Goal: Task Accomplishment & Management: Complete application form

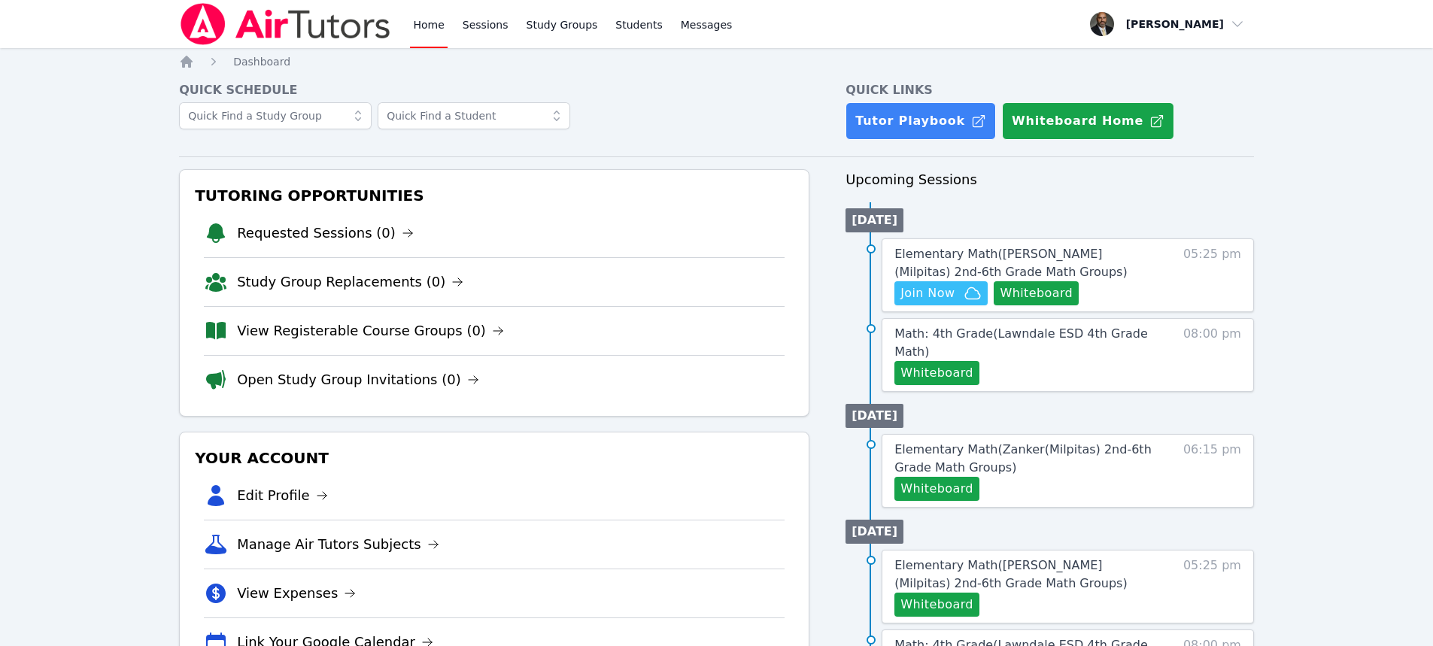
click at [1322, 211] on div "Home Sessions Study Groups Students Messages Open user menu [PERSON_NAME] Open …" at bounding box center [716, 605] width 1433 height 1210
click at [944, 290] on span "Join Now" at bounding box center [927, 293] width 54 height 18
click at [190, 62] on icon "Breadcrumb" at bounding box center [187, 62] width 12 height 12
click at [1052, 291] on button "Whiteboard" at bounding box center [1036, 293] width 85 height 24
click at [1047, 290] on button "Whiteboard" at bounding box center [1036, 293] width 85 height 24
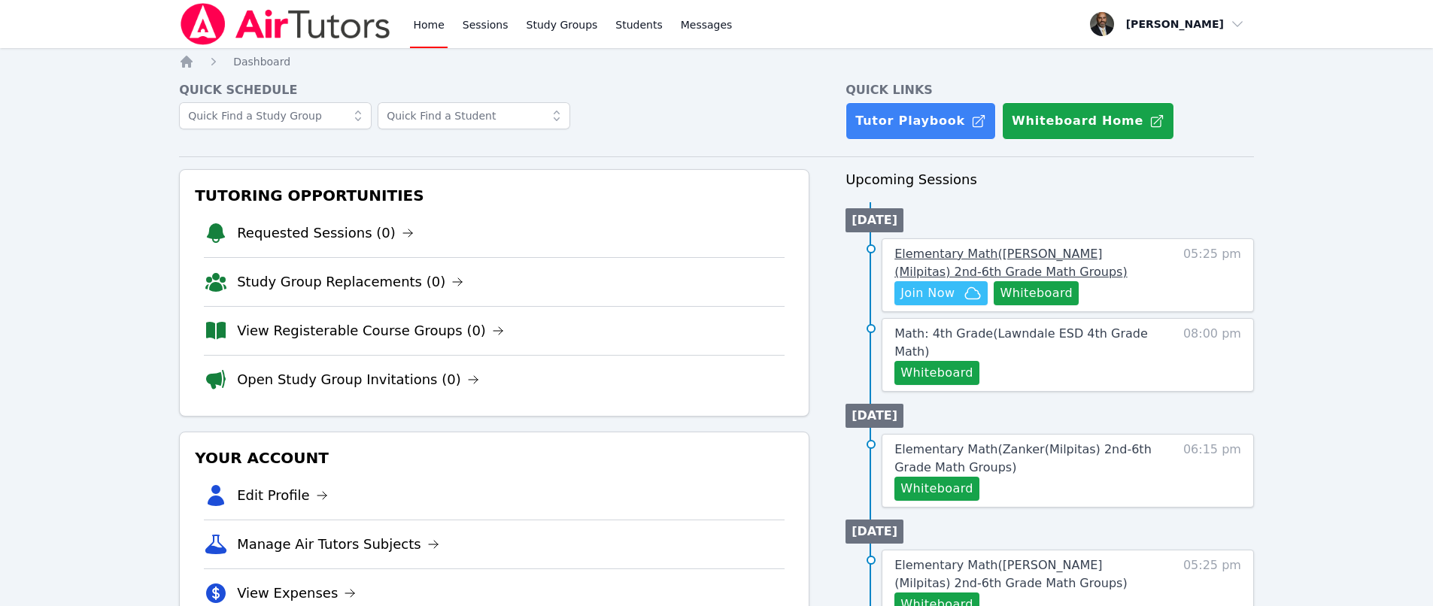
click at [970, 255] on span "Elementary Math ( [PERSON_NAME] (Milpitas) 2nd-6th Grade Math Groups )" at bounding box center [1010, 263] width 232 height 32
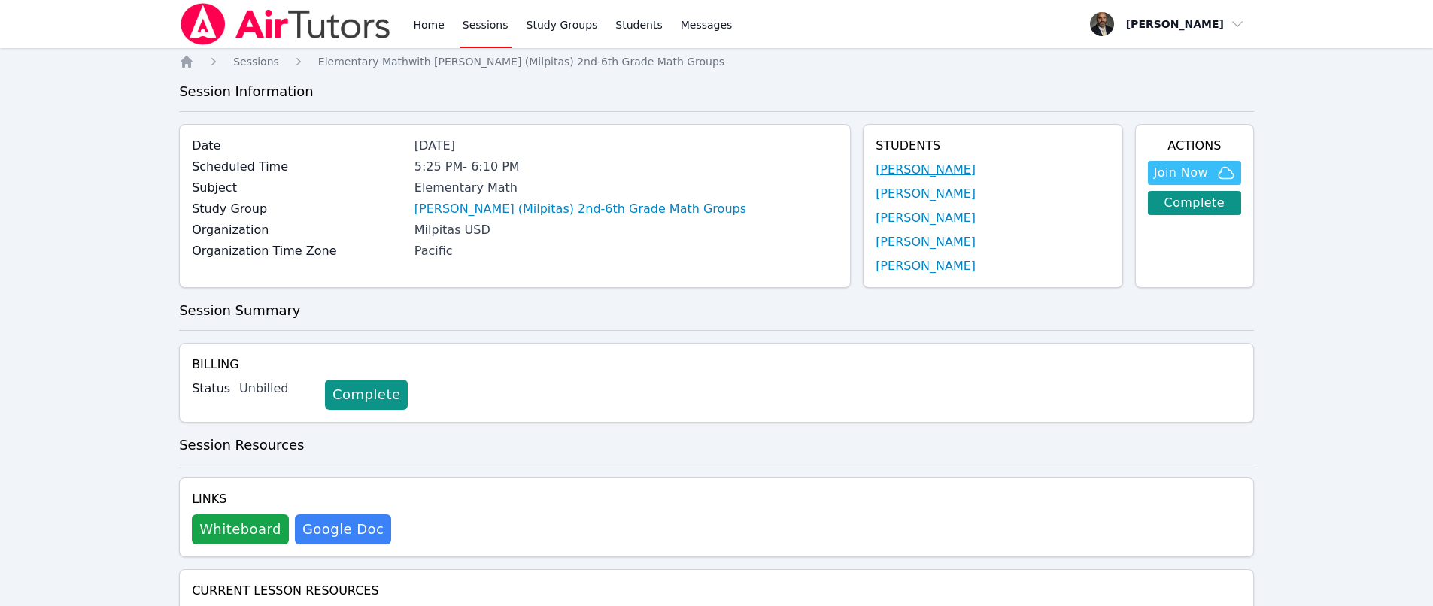
click at [882, 171] on link "[PERSON_NAME]" at bounding box center [926, 170] width 100 height 18
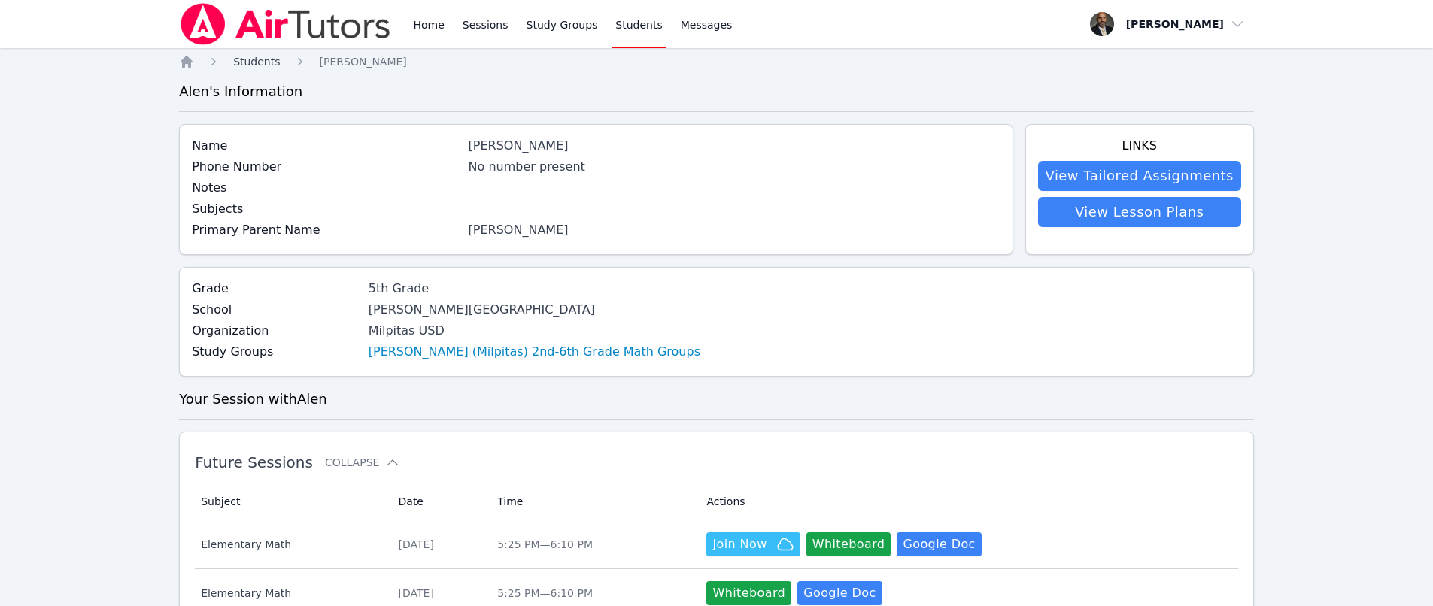
click at [266, 57] on span "Students" at bounding box center [256, 62] width 47 height 12
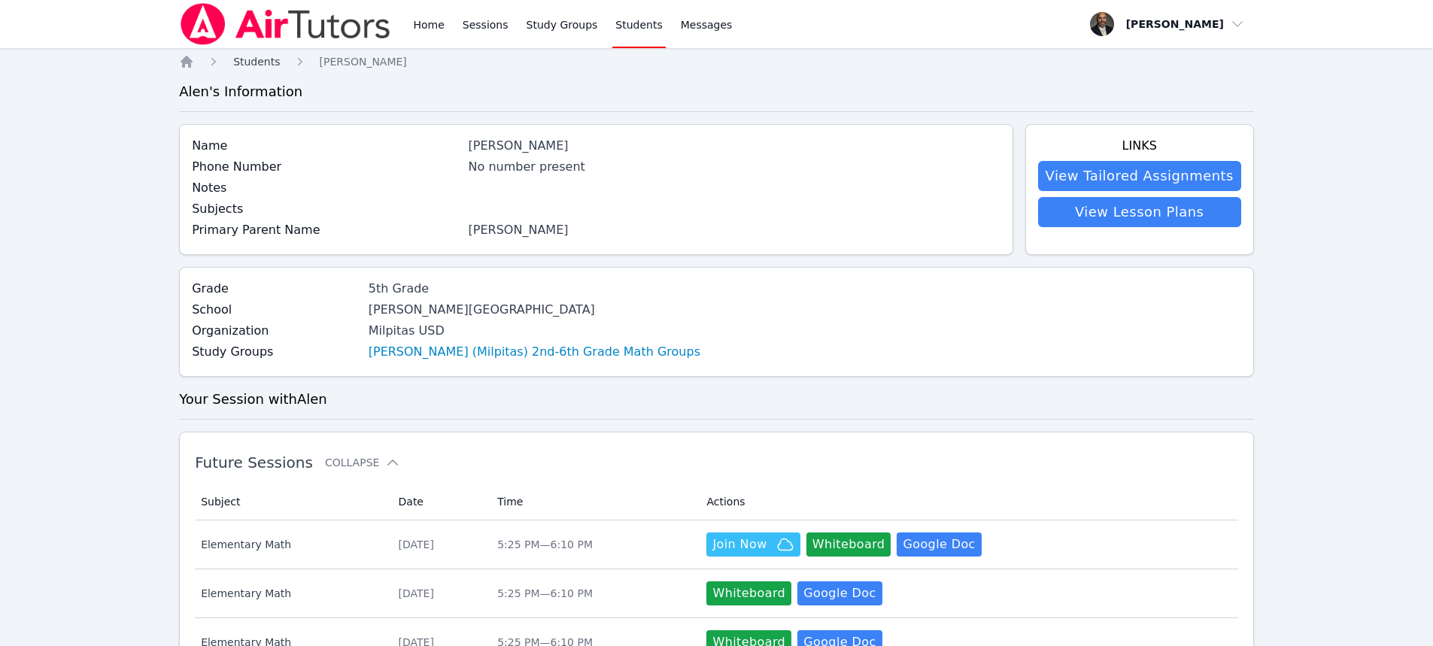
click at [272, 58] on span "Students" at bounding box center [256, 62] width 47 height 12
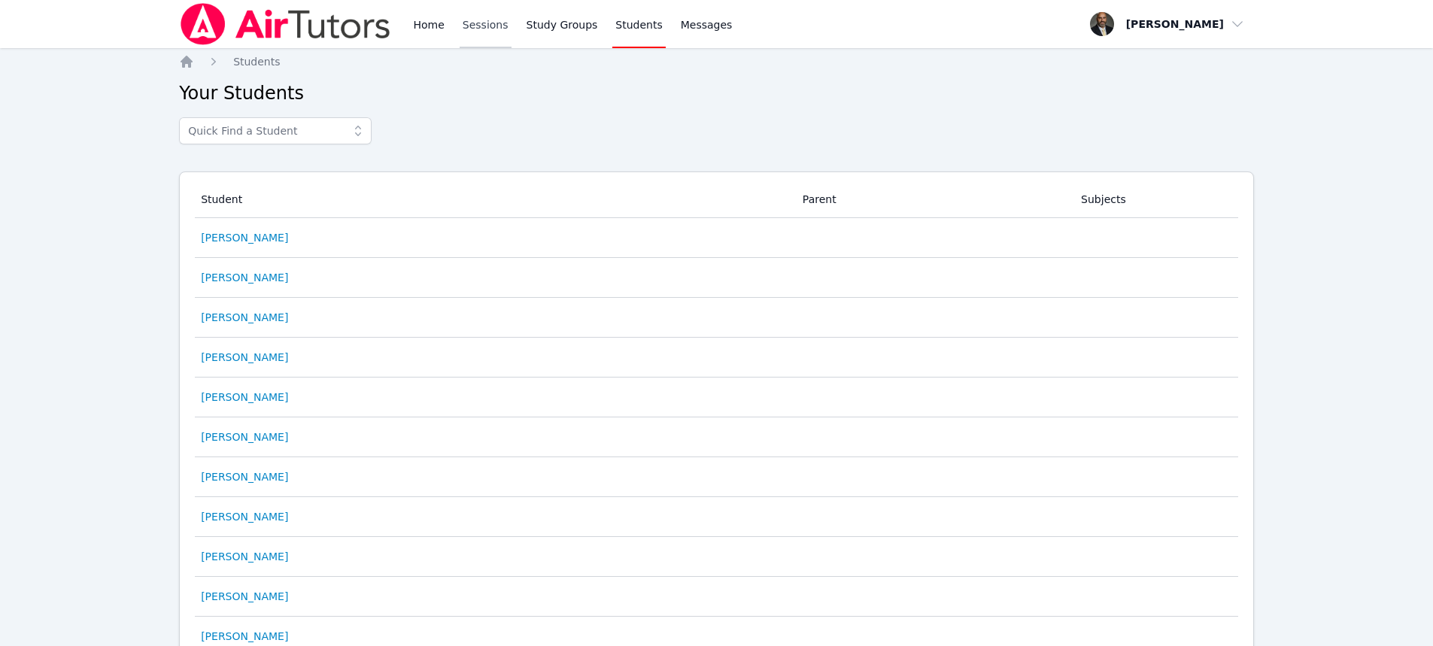
click at [499, 25] on link "Sessions" at bounding box center [486, 24] width 52 height 48
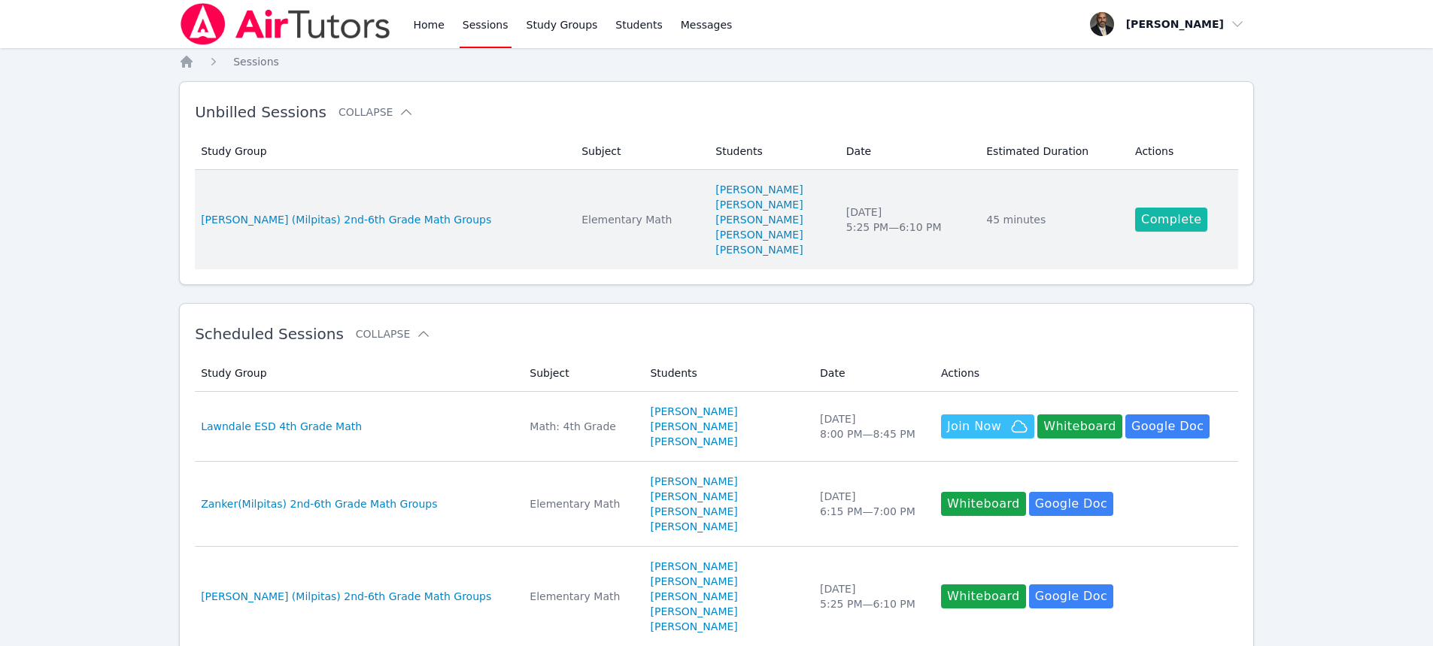
click at [1155, 214] on link "Complete" at bounding box center [1171, 220] width 72 height 24
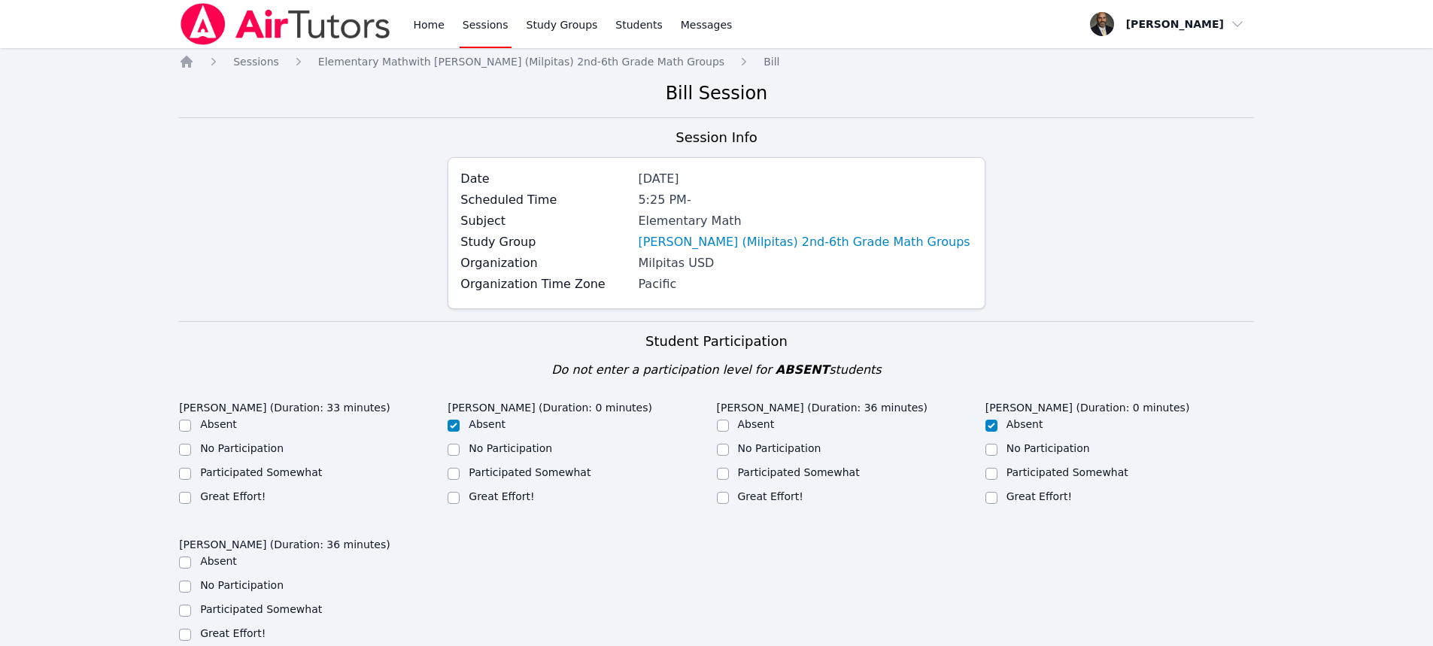
click at [193, 499] on div "Great Effort!" at bounding box center [313, 498] width 269 height 18
click at [184, 499] on input "Great Effort!" at bounding box center [185, 498] width 12 height 12
checkbox input "true"
click at [726, 497] on input "Great Effort!" at bounding box center [723, 498] width 12 height 12
checkbox input "true"
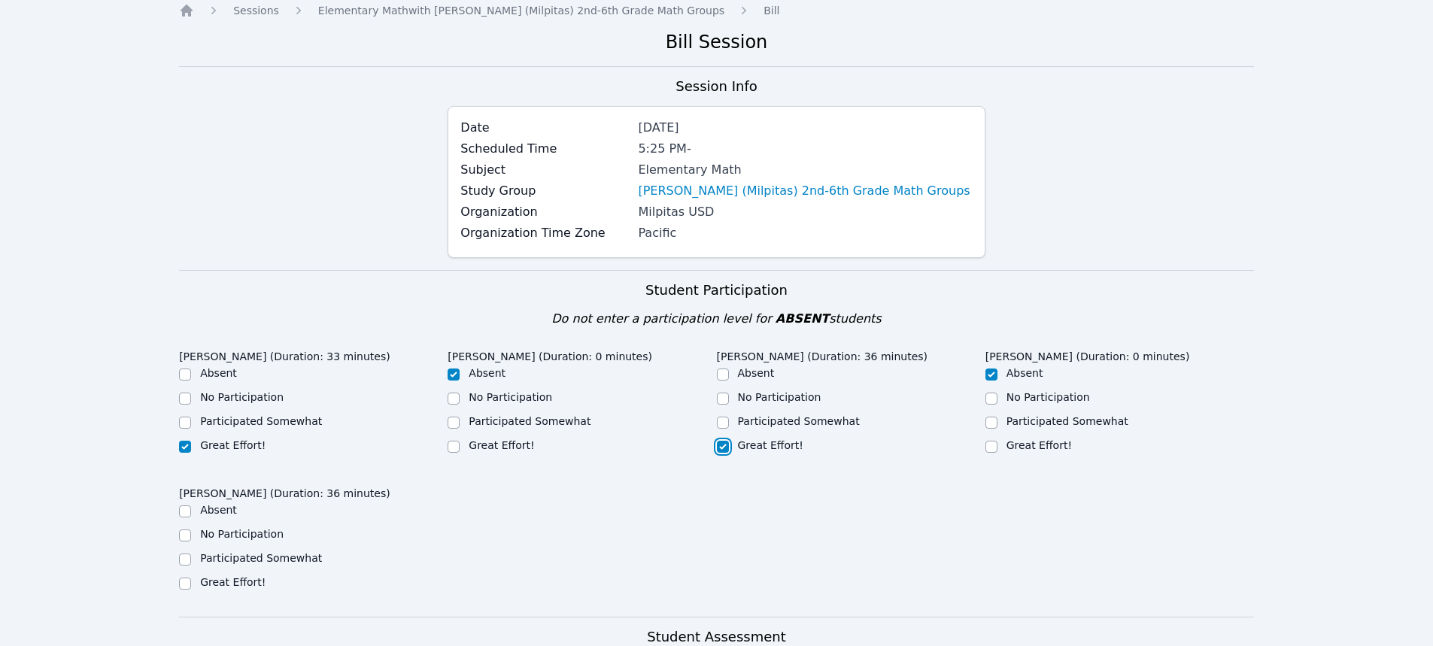
scroll to position [75, 0]
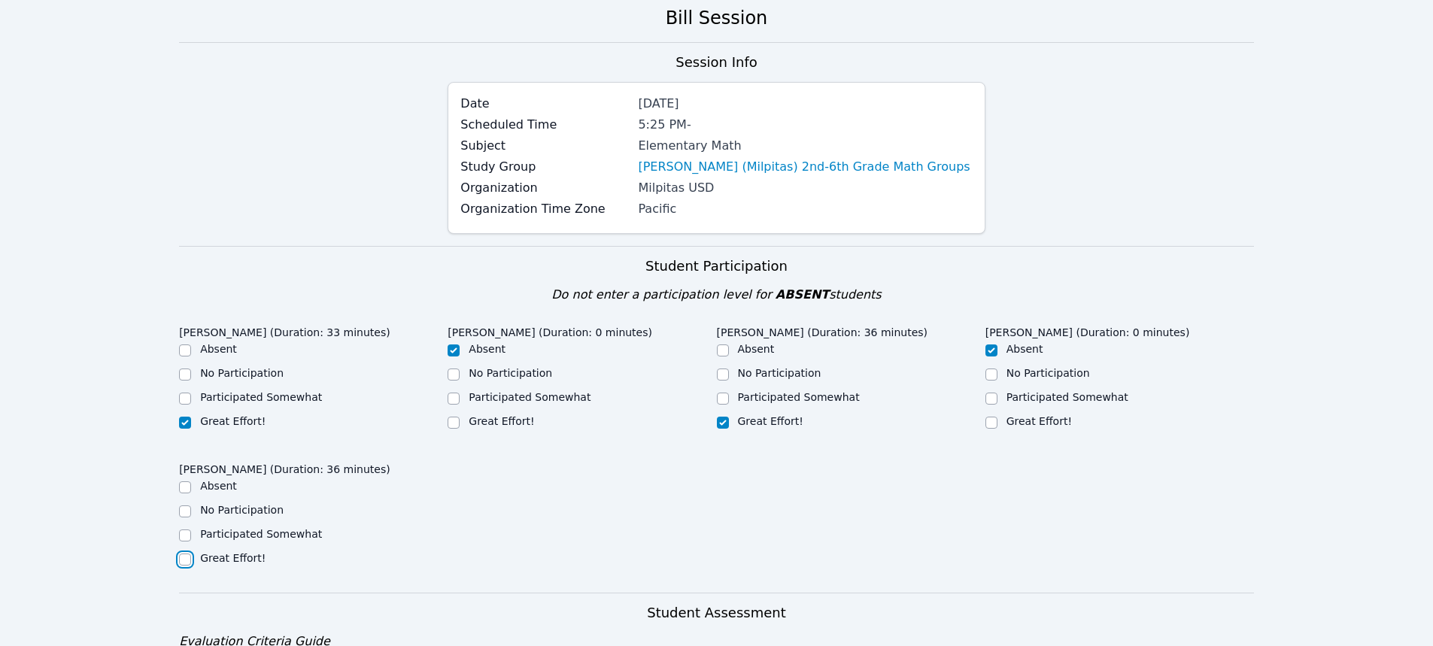
click at [188, 563] on input "Great Effort!" at bounding box center [185, 560] width 12 height 12
checkbox input "true"
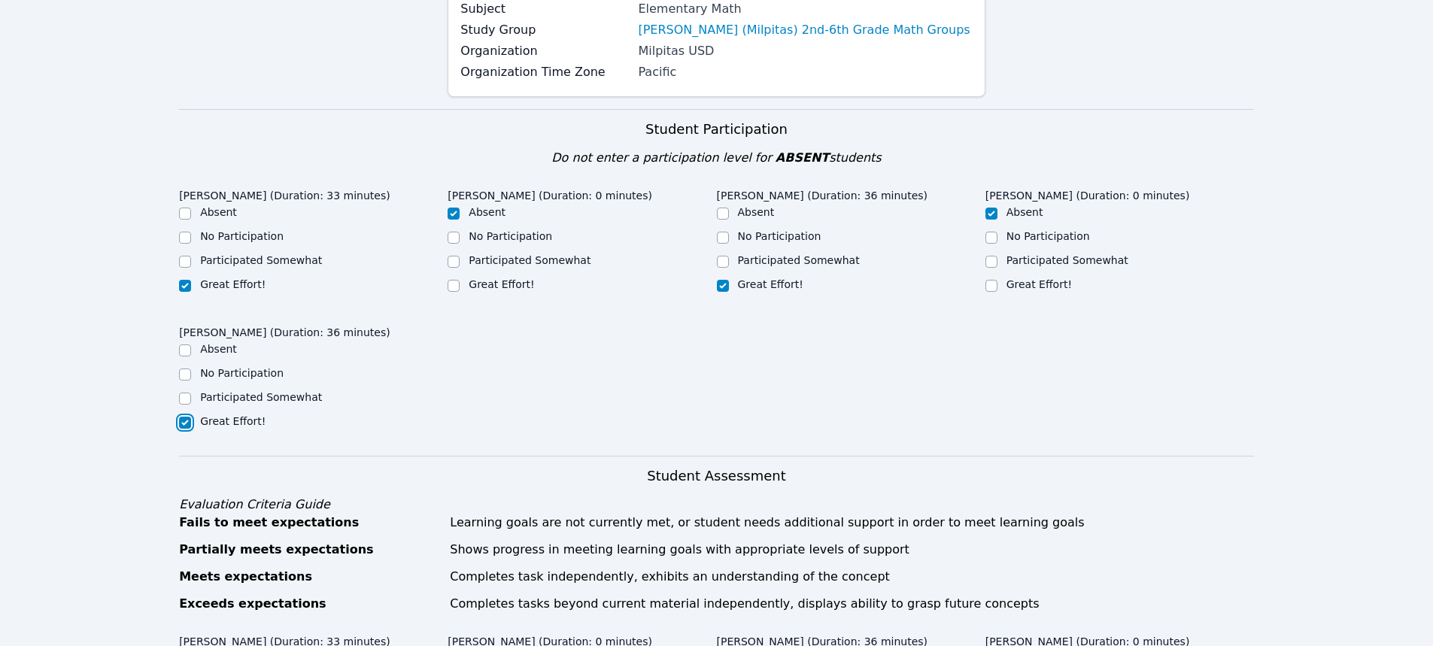
scroll to position [451, 0]
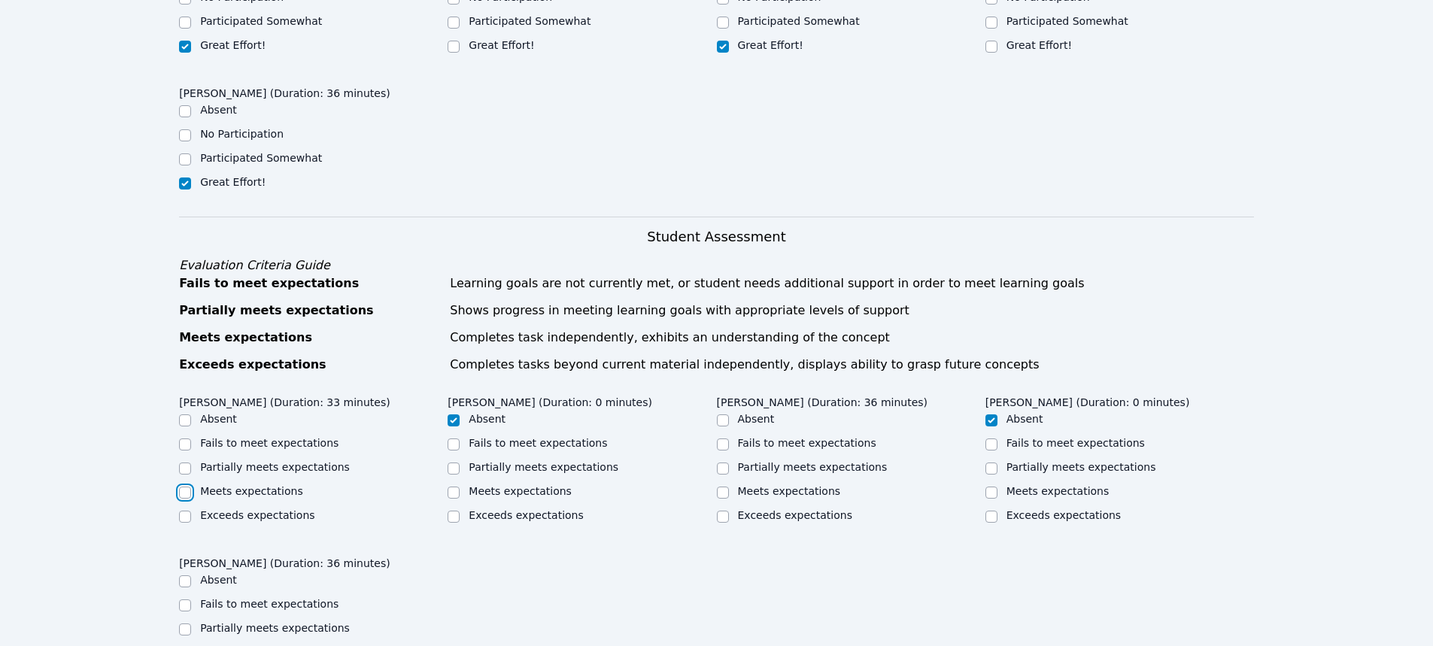
click at [182, 493] on input "Meets expectations" at bounding box center [185, 493] width 12 height 12
checkbox input "true"
click at [721, 493] on input "Meets expectations" at bounding box center [723, 493] width 12 height 12
checkbox input "true"
click at [722, 513] on input "Exceeds expectations" at bounding box center [723, 517] width 12 height 12
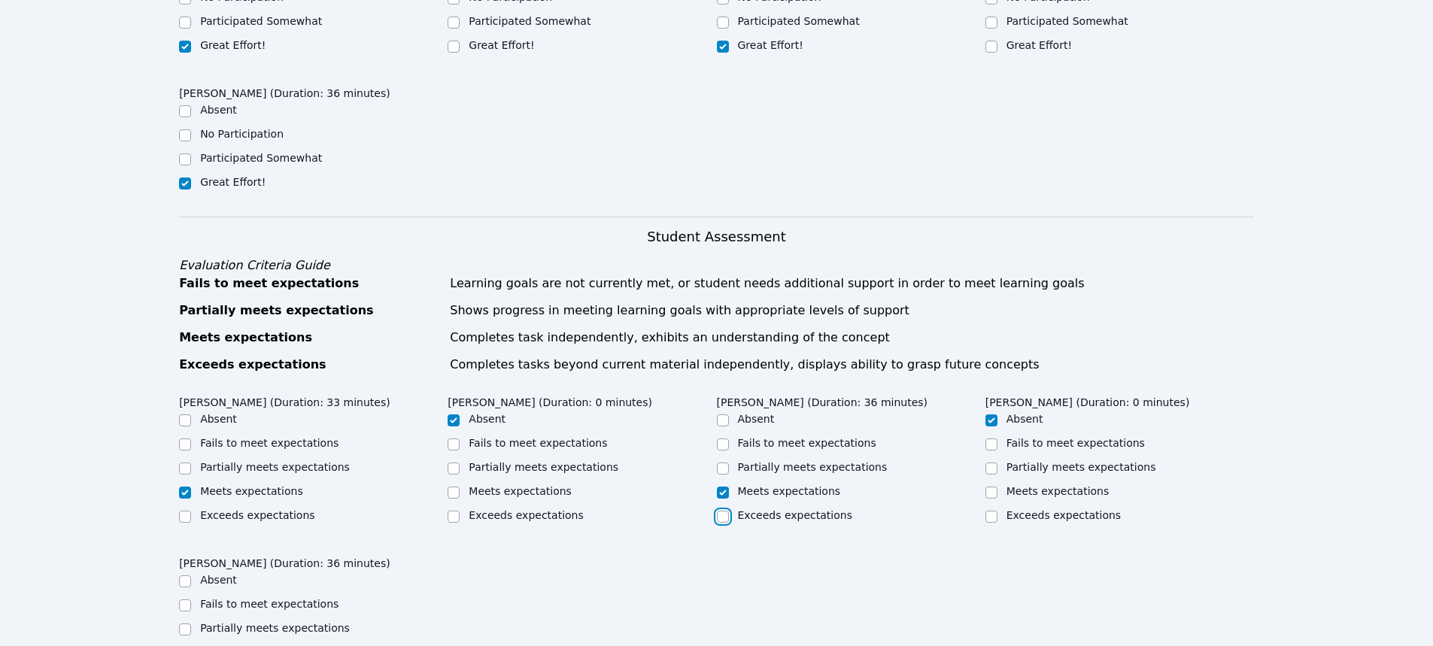
checkbox input "true"
checkbox input "false"
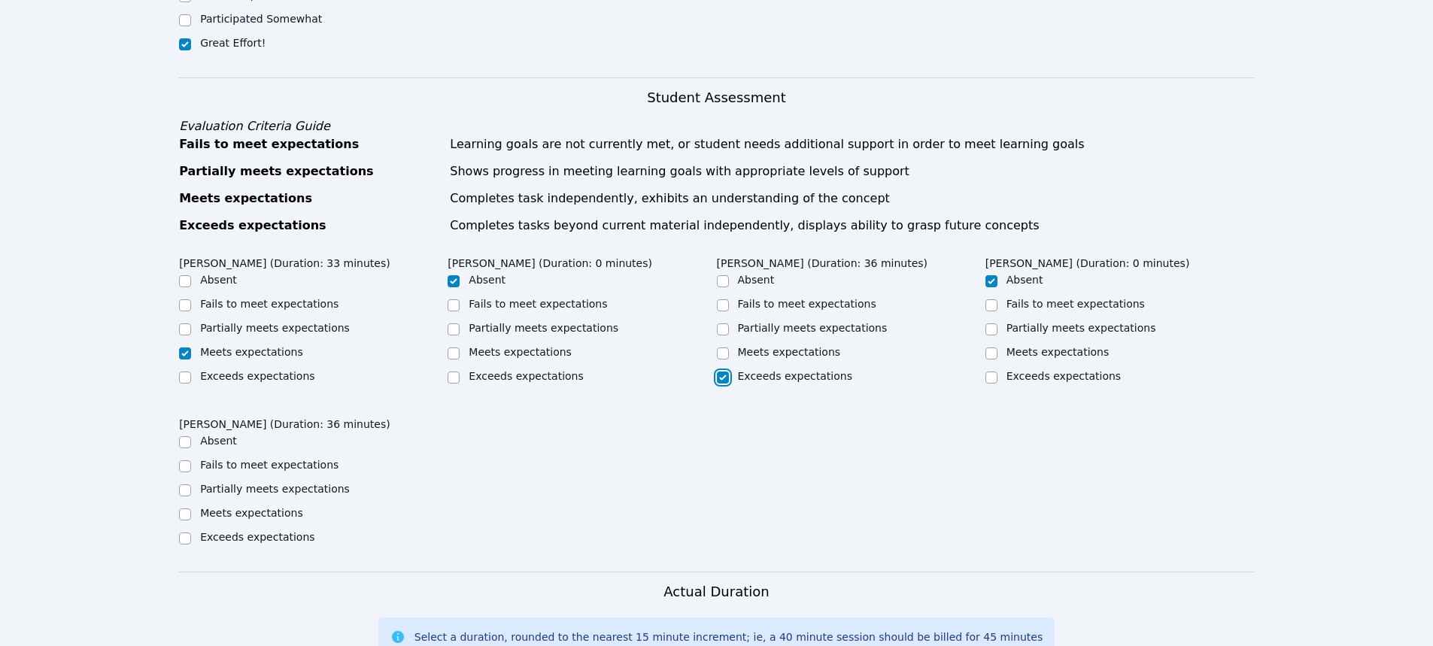
scroll to position [602, 0]
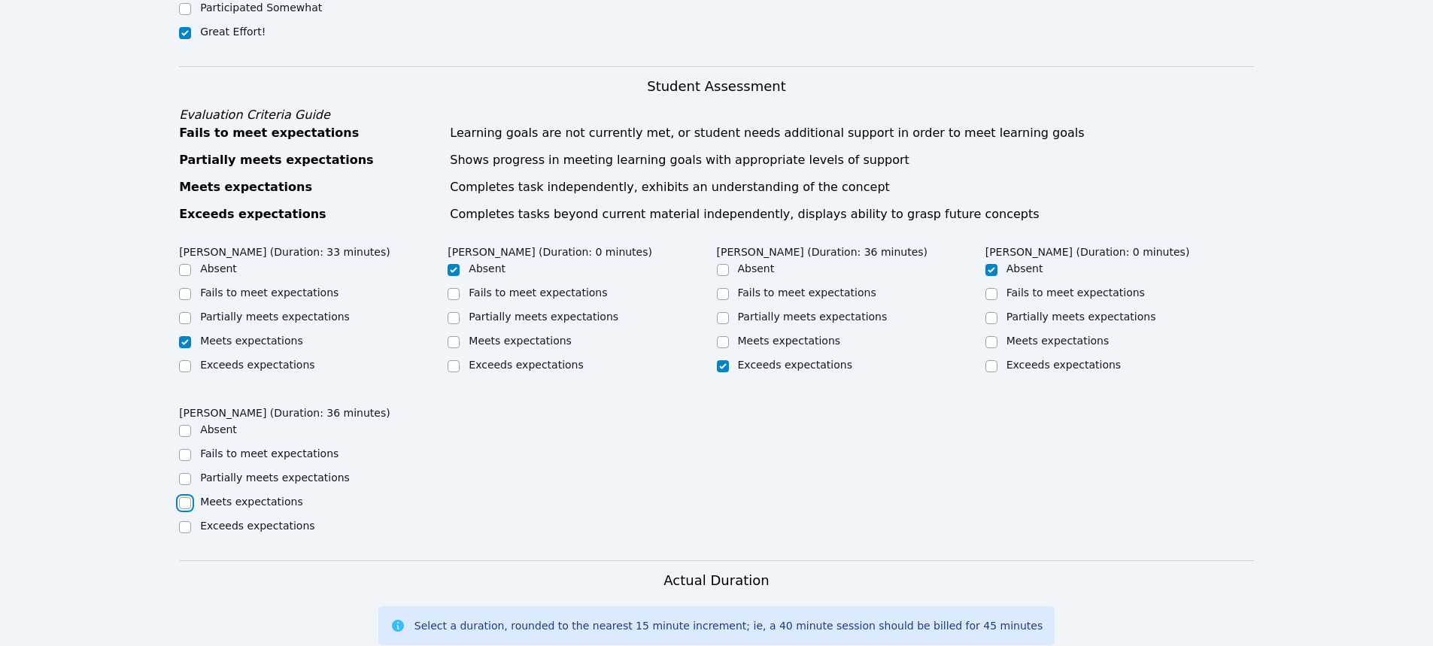
click at [181, 504] on input "Meets expectations" at bounding box center [185, 503] width 12 height 12
checkbox input "true"
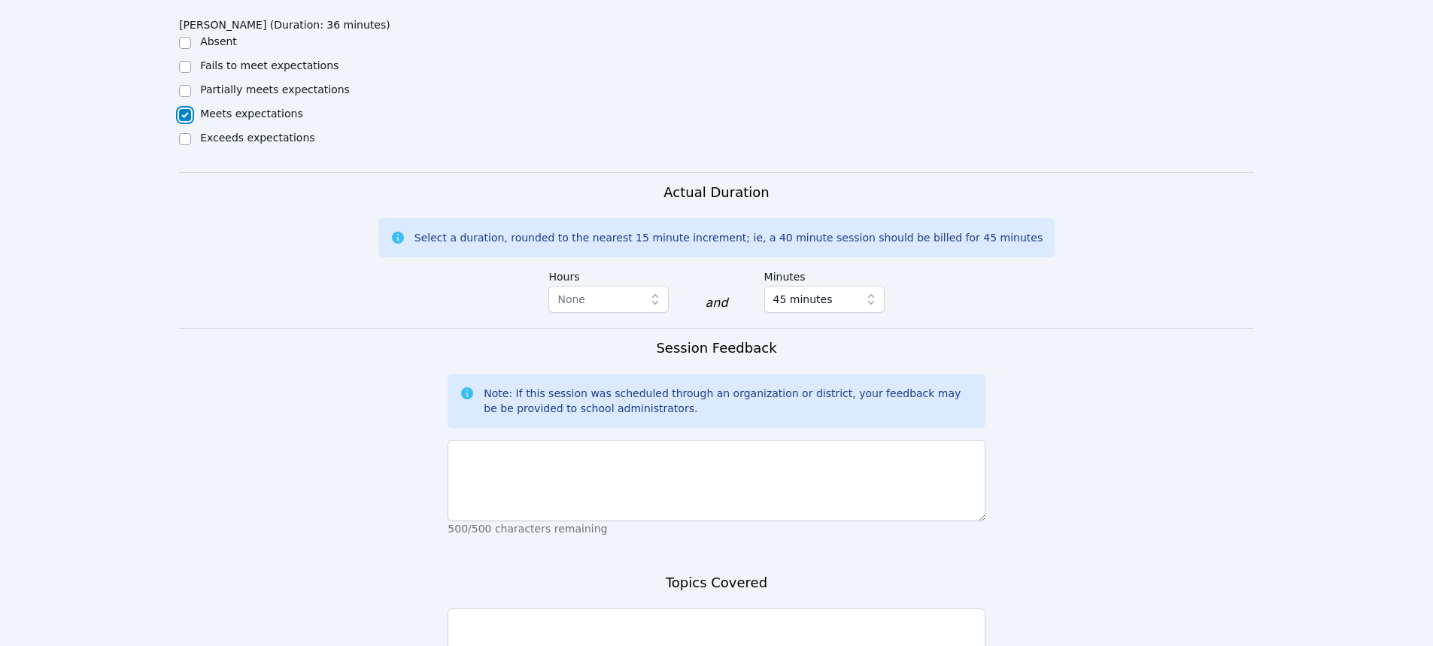
scroll to position [1053, 0]
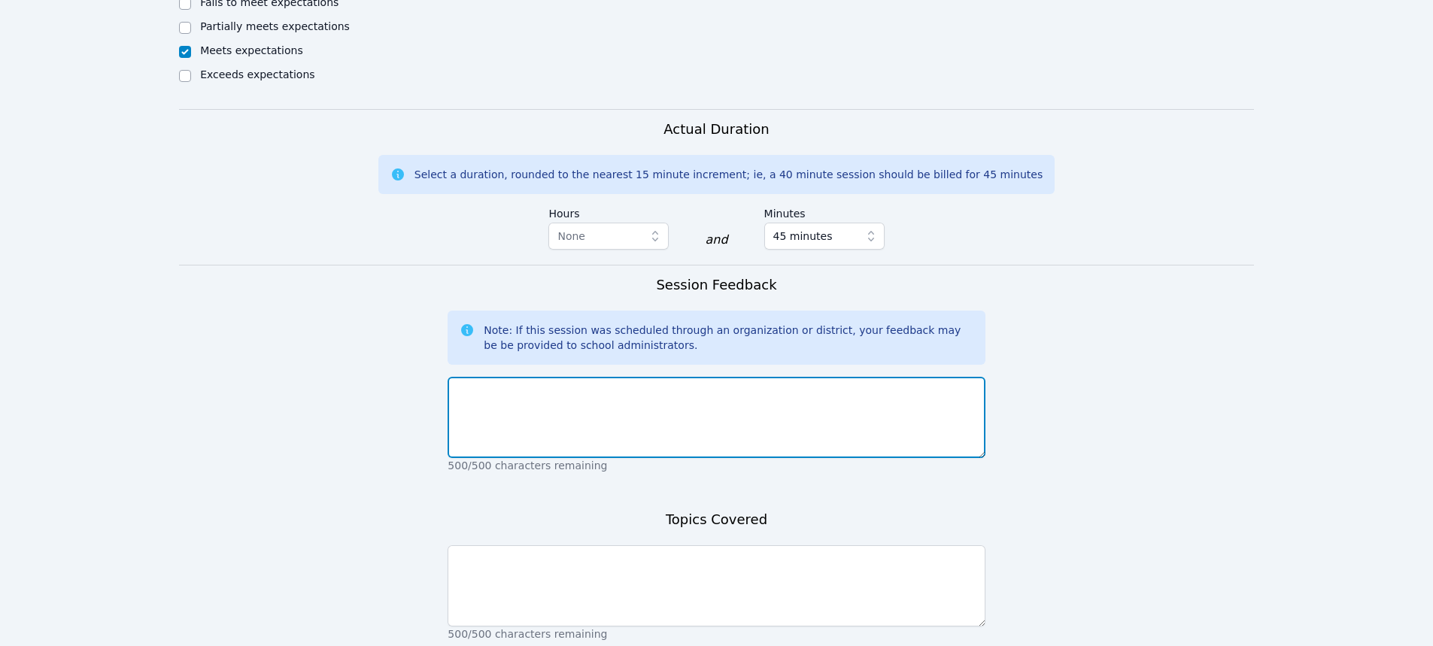
click at [711, 431] on textarea at bounding box center [716, 417] width 537 height 81
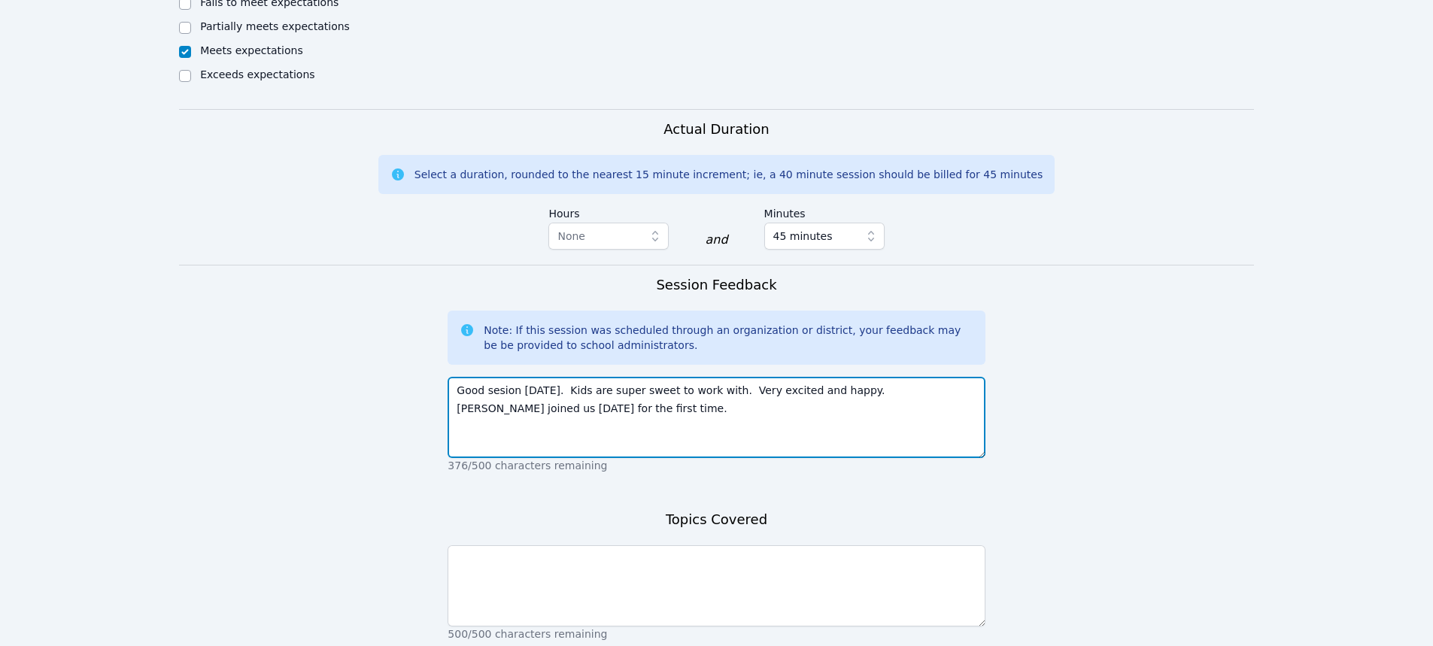
type textarea "Good sesion [DATE]. Kids are super sweet to work with. Very excited and happy. …"
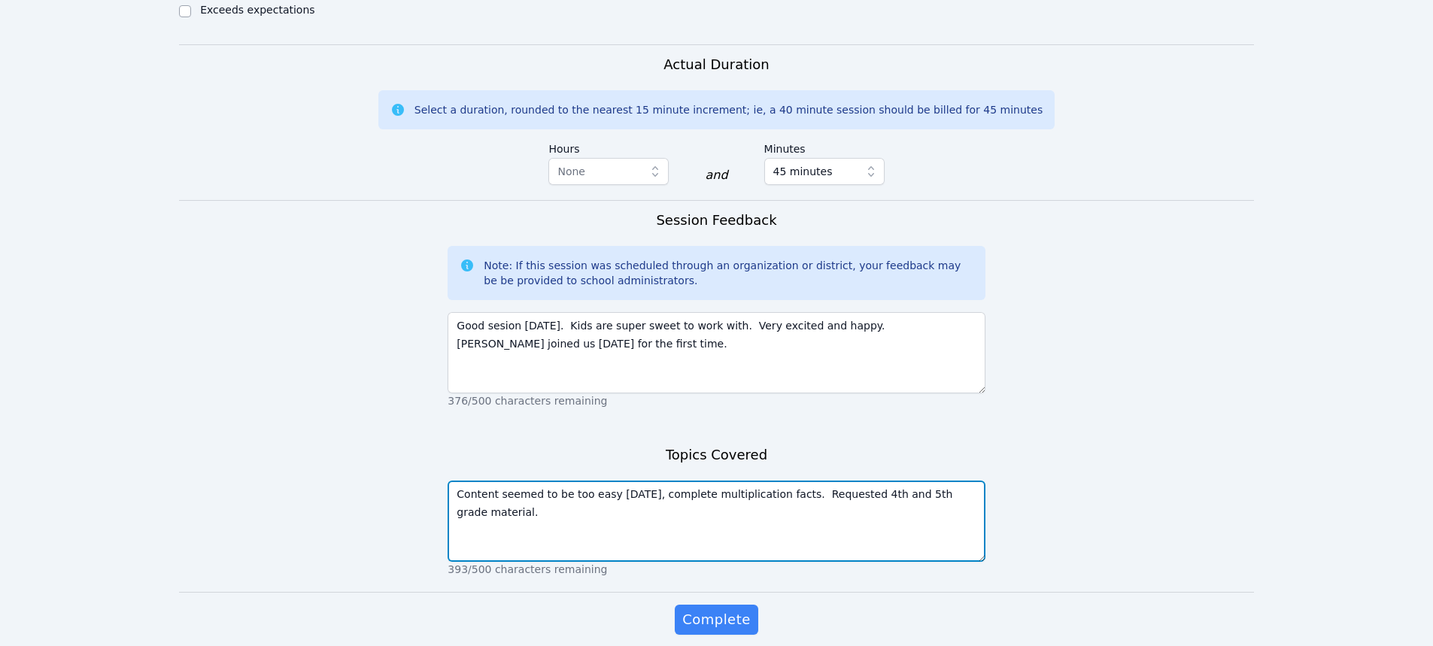
scroll to position [1179, 0]
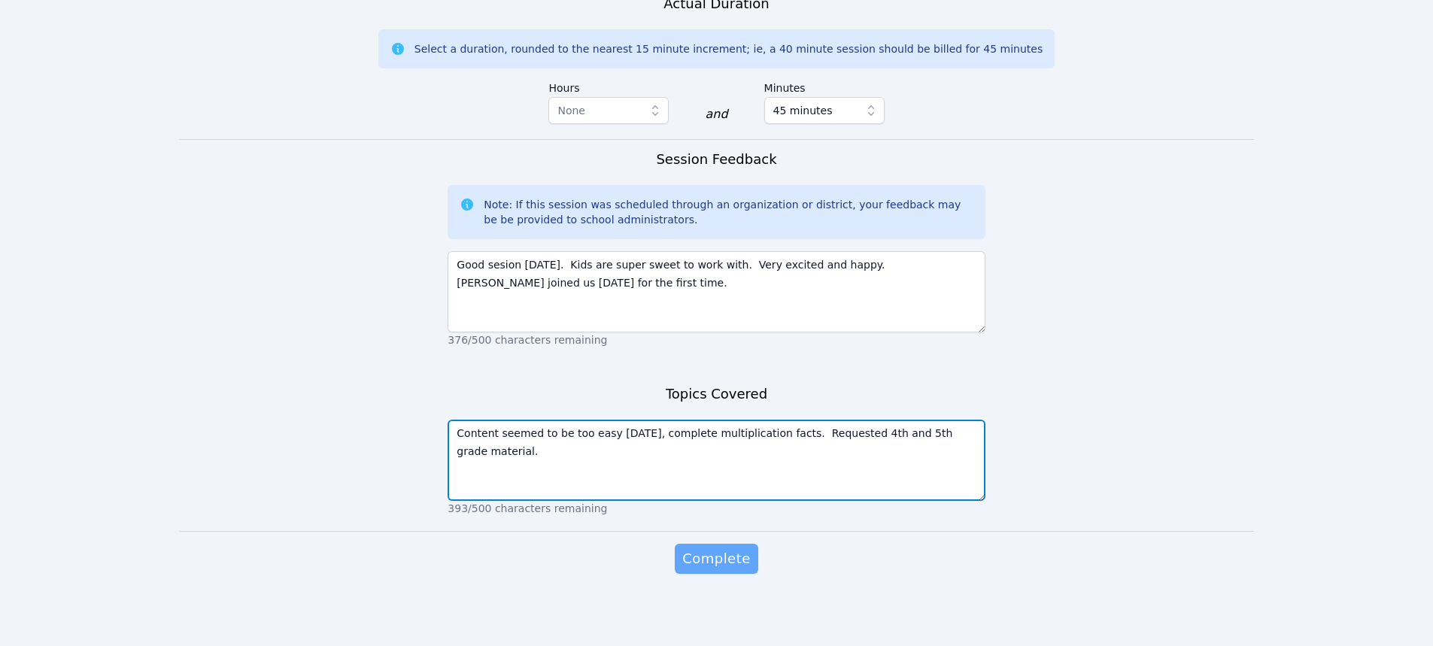
type textarea "Content seemed to be too easy [DATE], complete multiplication facts. Requested …"
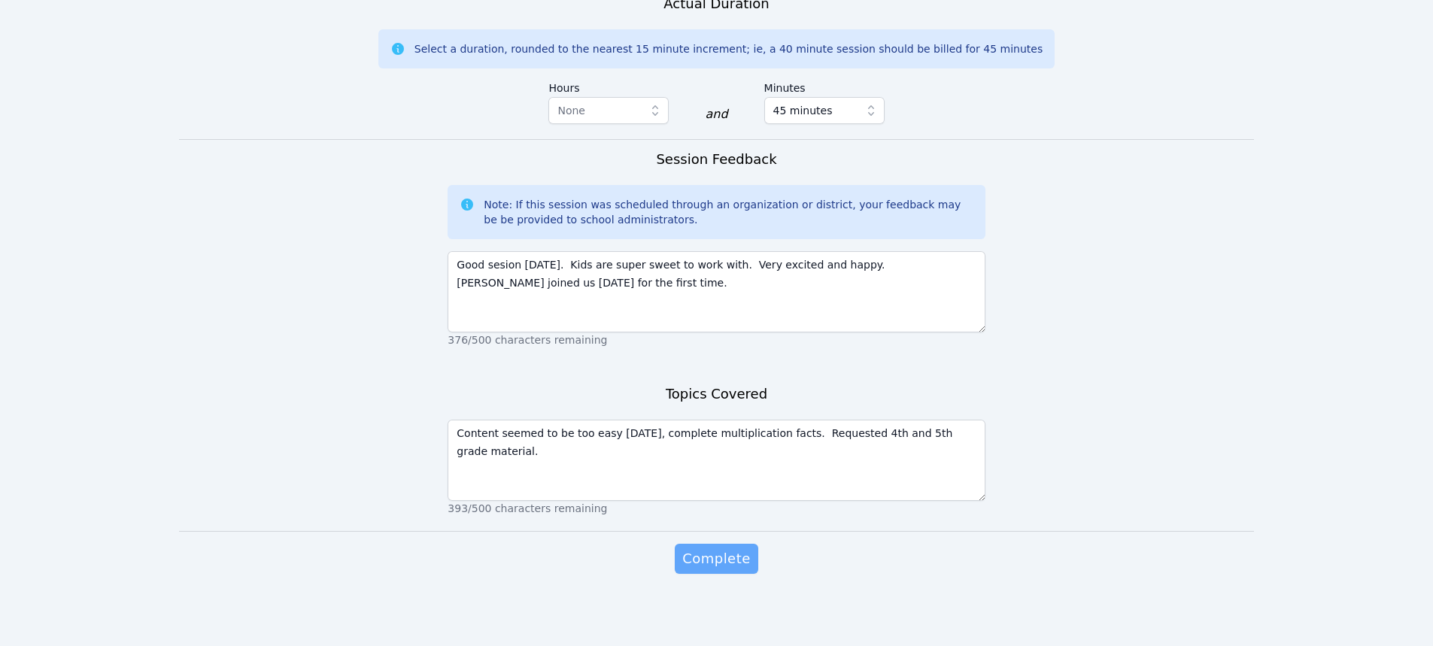
click at [711, 553] on span "Complete" at bounding box center [716, 558] width 68 height 21
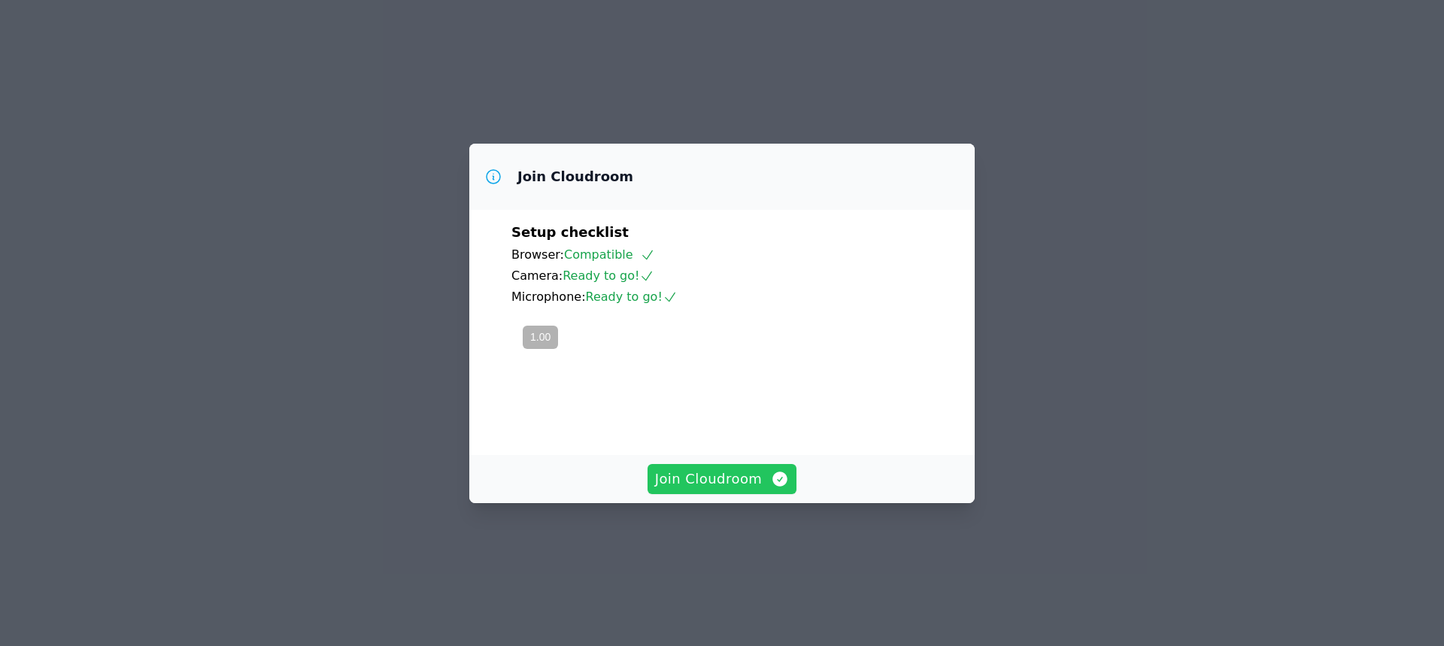
click at [751, 490] on span "Join Cloudroom" at bounding box center [722, 479] width 135 height 21
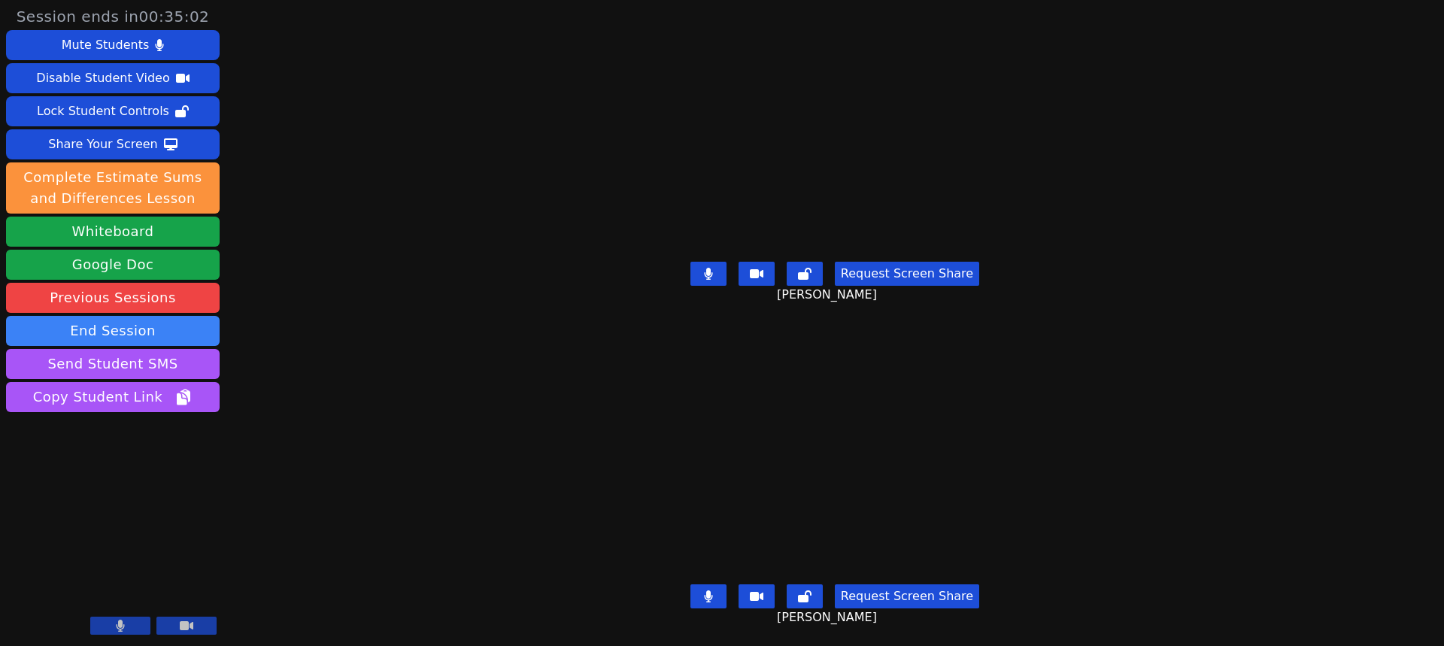
click at [707, 268] on icon at bounding box center [708, 274] width 9 height 12
click at [707, 268] on icon at bounding box center [708, 274] width 15 height 12
click at [724, 587] on button at bounding box center [709, 596] width 36 height 24
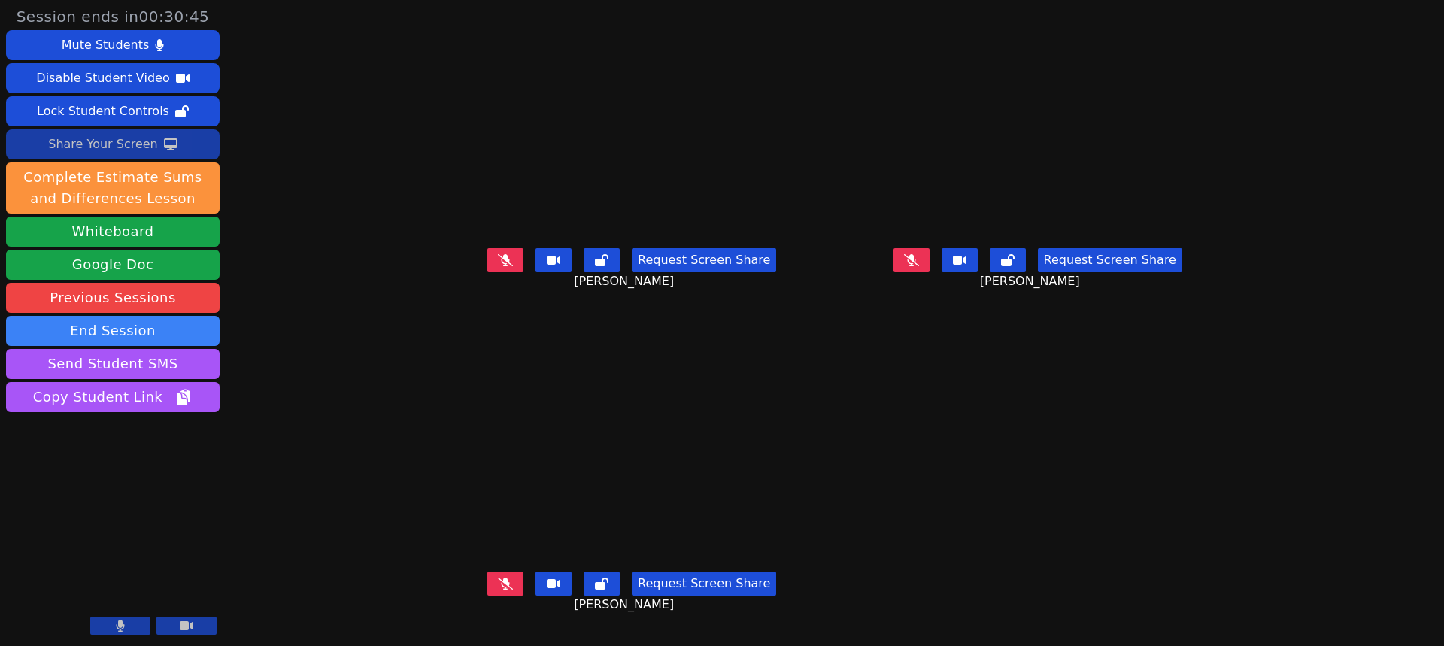
click at [123, 140] on div "Share Your Screen" at bounding box center [103, 144] width 110 height 24
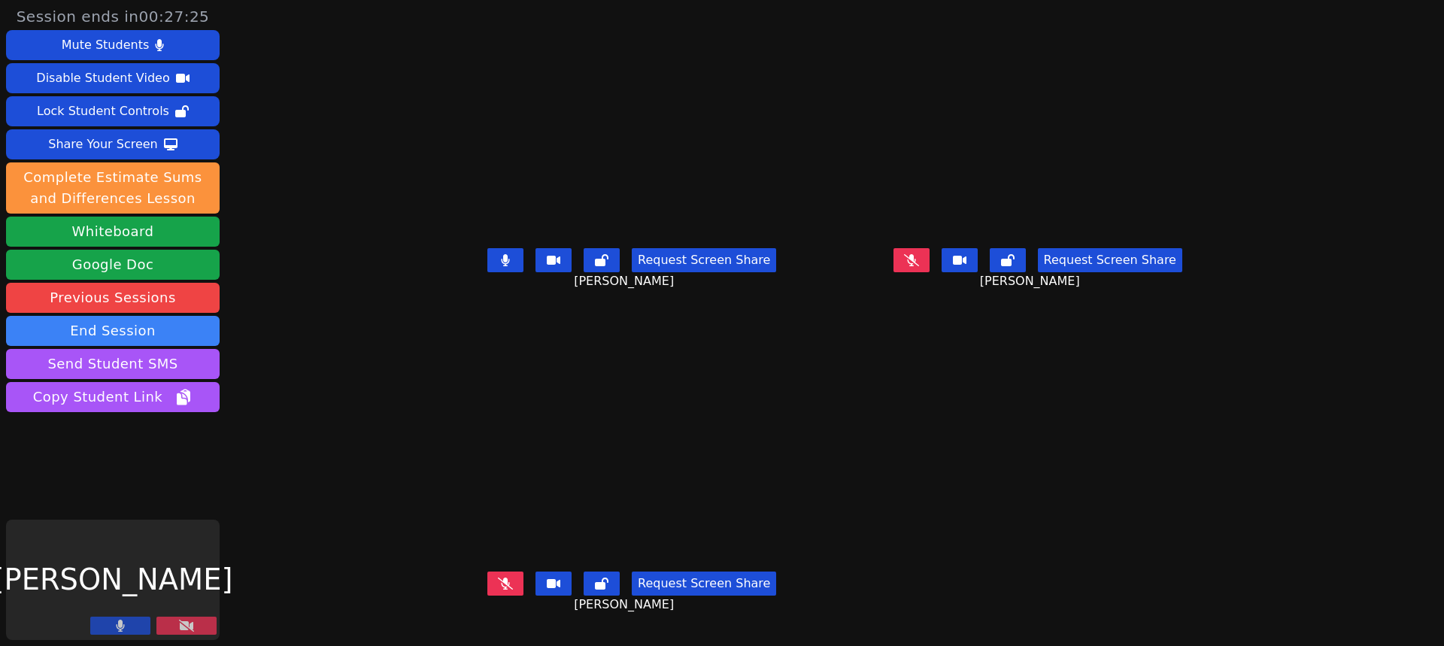
click at [178, 622] on button at bounding box center [186, 626] width 60 height 18
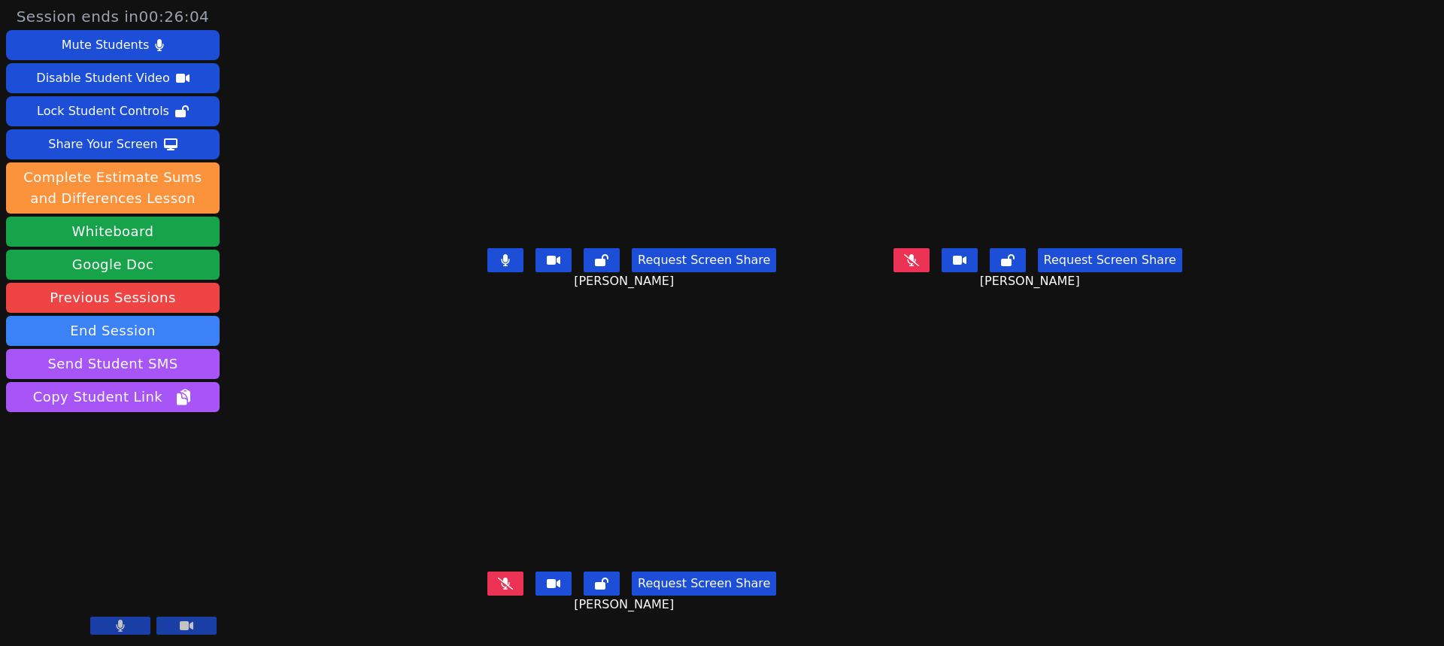
click at [487, 272] on button at bounding box center [505, 260] width 36 height 24
click at [501, 266] on icon at bounding box center [505, 260] width 9 height 12
click at [110, 134] on div "Share Your Screen" at bounding box center [103, 144] width 110 height 24
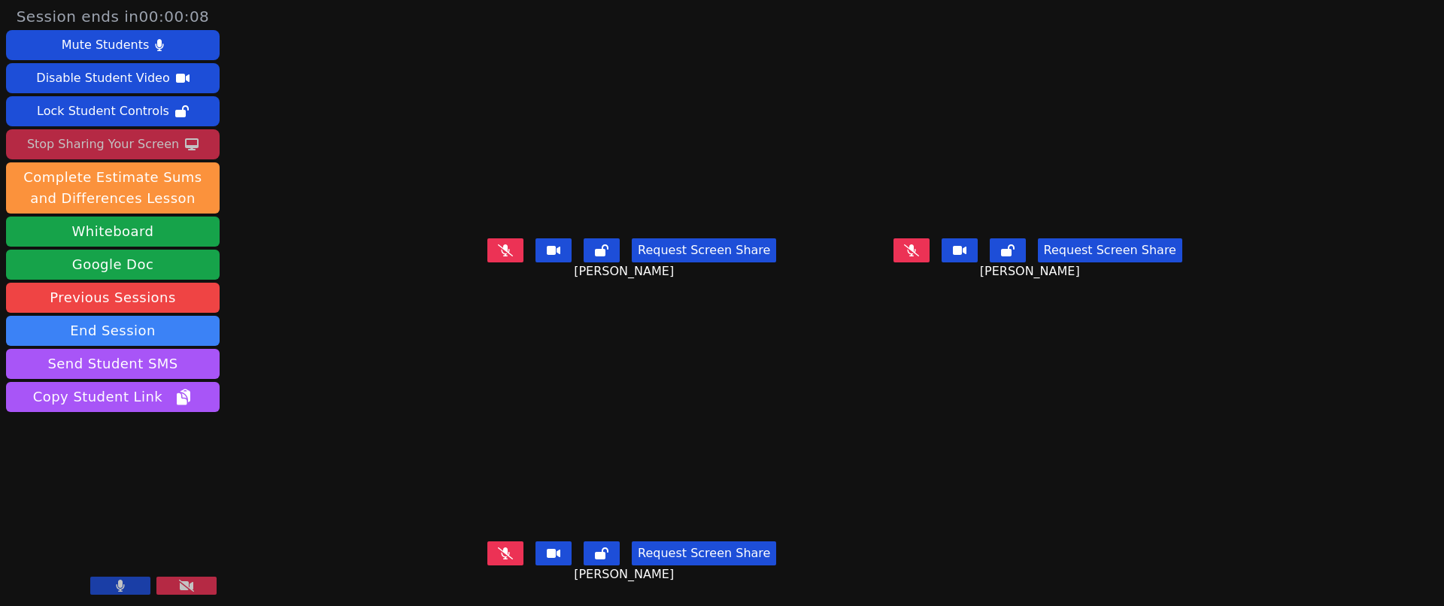
click at [114, 143] on div "Stop Sharing Your Screen" at bounding box center [103, 144] width 152 height 24
